Goal: Communication & Community: Participate in discussion

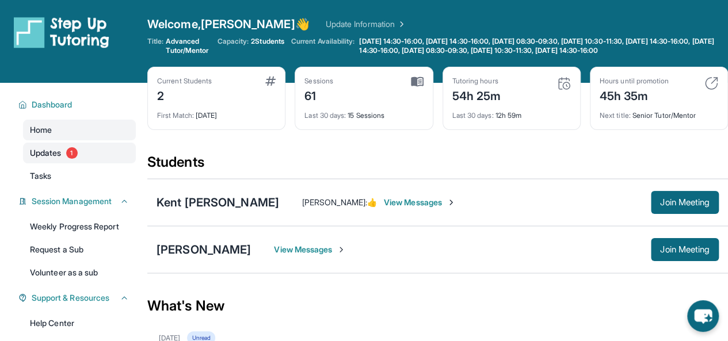
click at [60, 159] on span "Updates" at bounding box center [46, 153] width 32 height 12
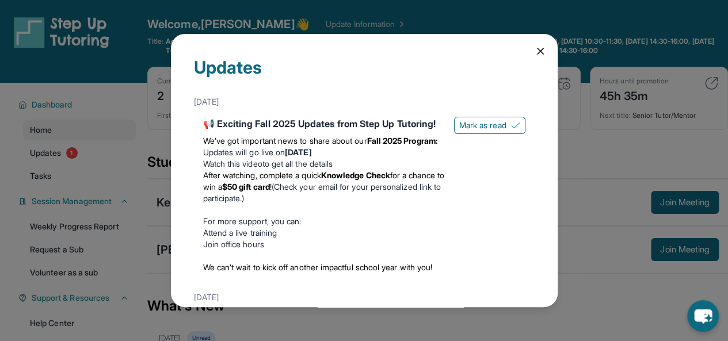
click at [629, 210] on div "Updates August 27th 📢 Exciting Fall 2025 Updates from Step Up Tutoring! We’ve g…" at bounding box center [364, 170] width 728 height 341
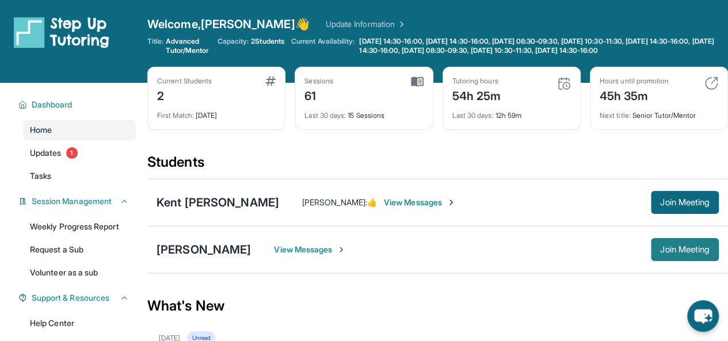
click at [686, 253] on span "Join Meeting" at bounding box center [685, 249] width 50 height 7
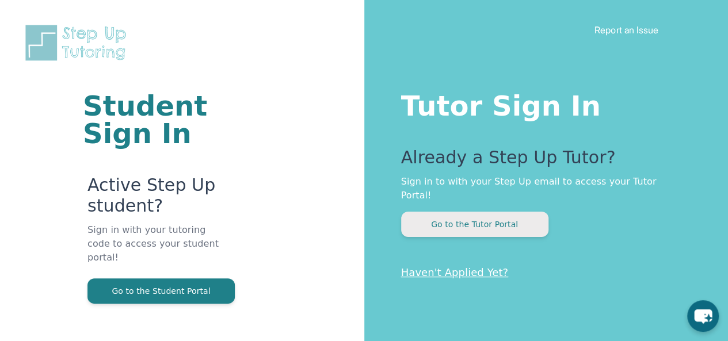
click at [482, 222] on button "Go to the Tutor Portal" at bounding box center [474, 224] width 147 height 25
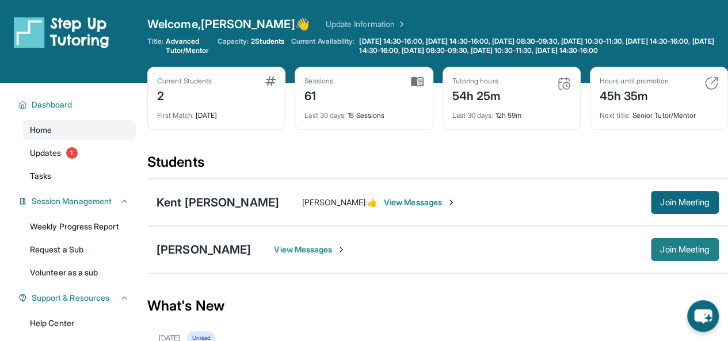
click at [696, 253] on span "Join Meeting" at bounding box center [685, 249] width 50 height 7
